Goal: Information Seeking & Learning: Understand process/instructions

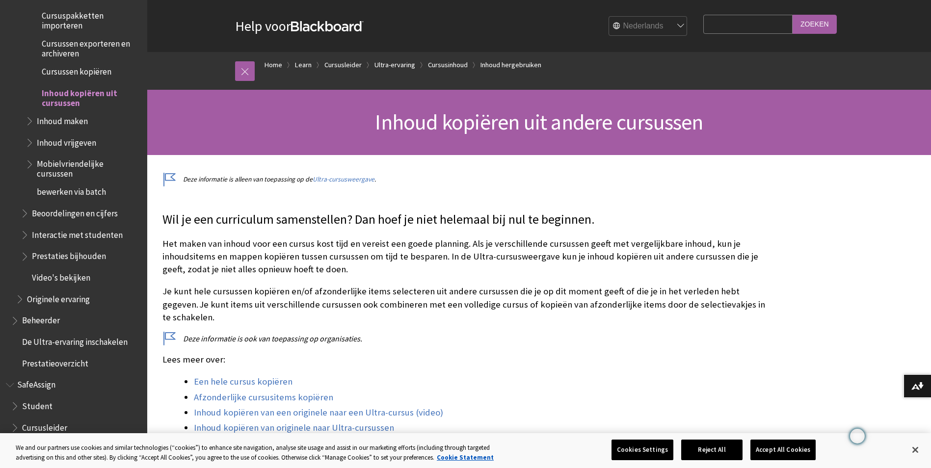
click at [726, 30] on input "Search Query" at bounding box center [747, 24] width 89 height 19
type input "inhoud plakken"
click at [793, 15] on input "Zoeken" at bounding box center [815, 24] width 44 height 19
click at [819, 24] on input "Zoeken" at bounding box center [815, 24] width 44 height 19
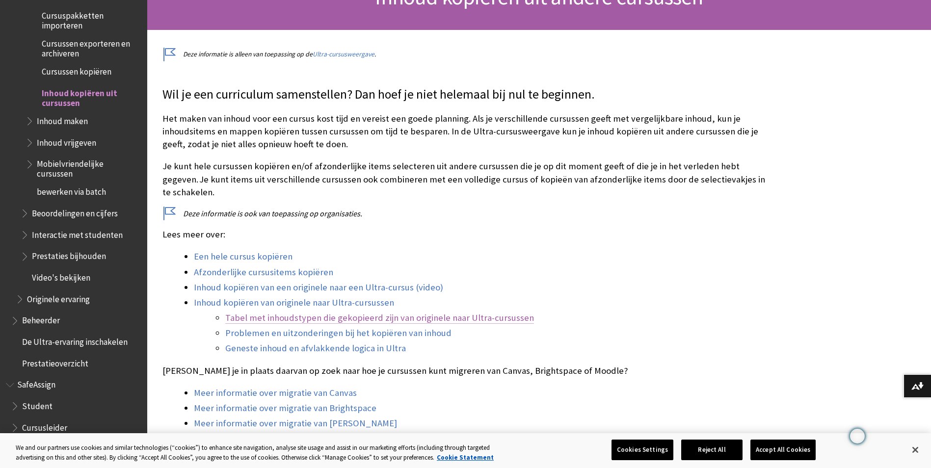
scroll to position [147, 0]
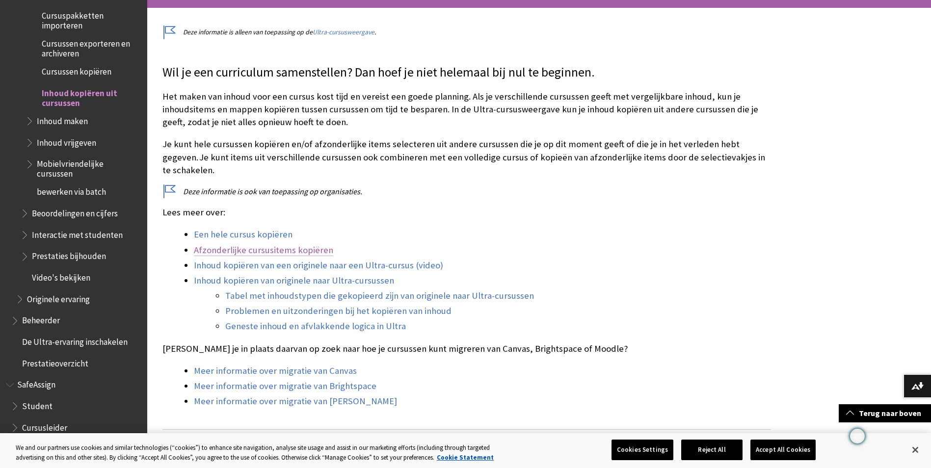
click at [302, 244] on link "Afzonderlijke cursusitems kopiëren" at bounding box center [263, 250] width 139 height 12
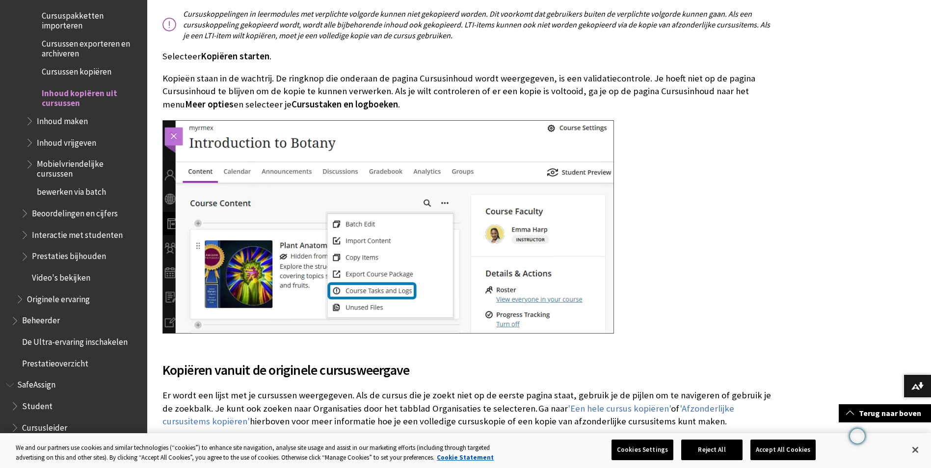
scroll to position [2962, 0]
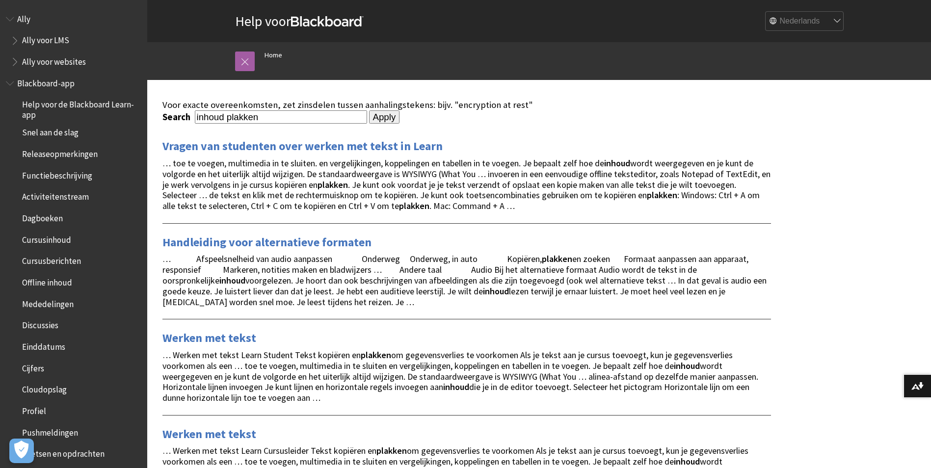
click at [792, 20] on select "English عربية Català Cymraeg Deutsch Español Suomi Français עברית Italiano 日本語 …" at bounding box center [805, 22] width 79 height 20
drag, startPoint x: 396, startPoint y: 24, endPoint x: 362, endPoint y: 33, distance: 35.3
click at [396, 24] on div "English عربية Català Cymraeg Deutsch Español Suomi Français עברית Italiano 日本語 …" at bounding box center [604, 21] width 480 height 27
click at [245, 59] on link at bounding box center [245, 62] width 20 height 20
